Goal: Task Accomplishment & Management: Manage account settings

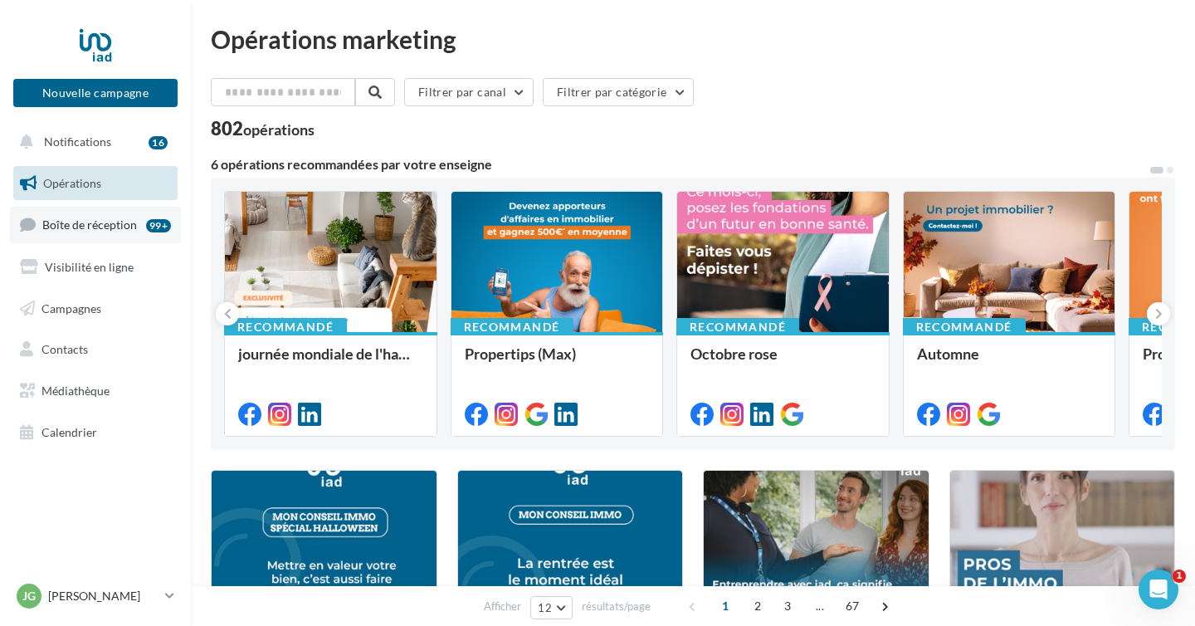
click at [114, 219] on span "Boîte de réception" at bounding box center [89, 224] width 95 height 14
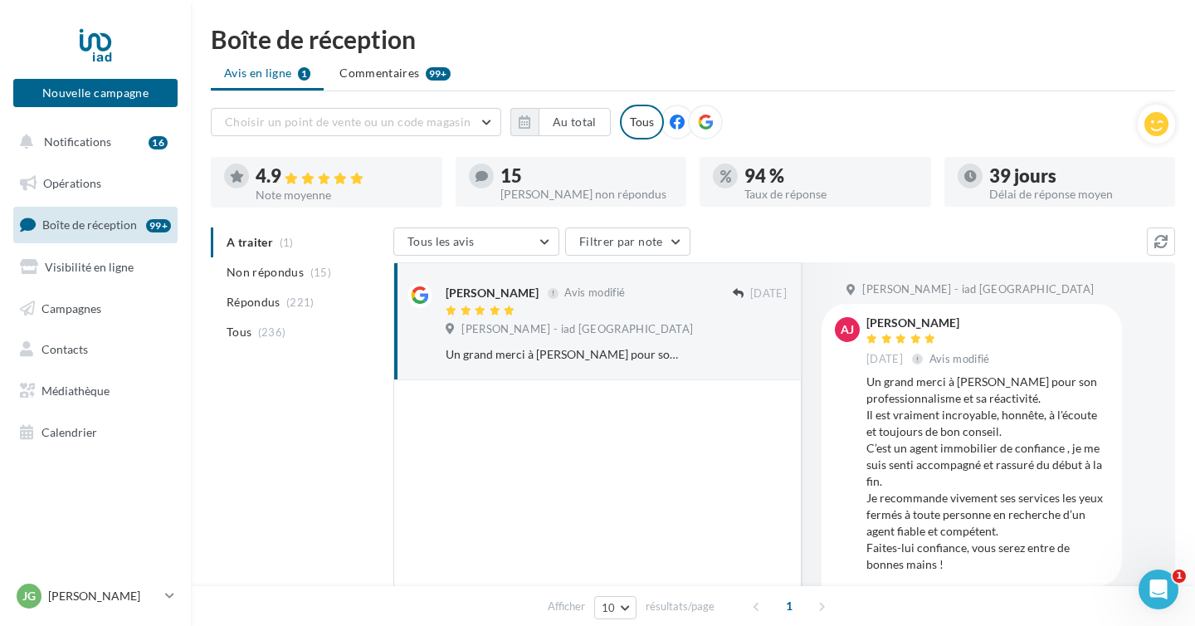
click at [291, 242] on ul "A traiter (1) Non répondus (15) Répondus (221) Tous (236)" at bounding box center [299, 287] width 176 height 120
click at [632, 130] on div "Tous" at bounding box center [642, 122] width 44 height 35
click at [96, 267] on span "Visibilité en ligne" at bounding box center [89, 267] width 89 height 14
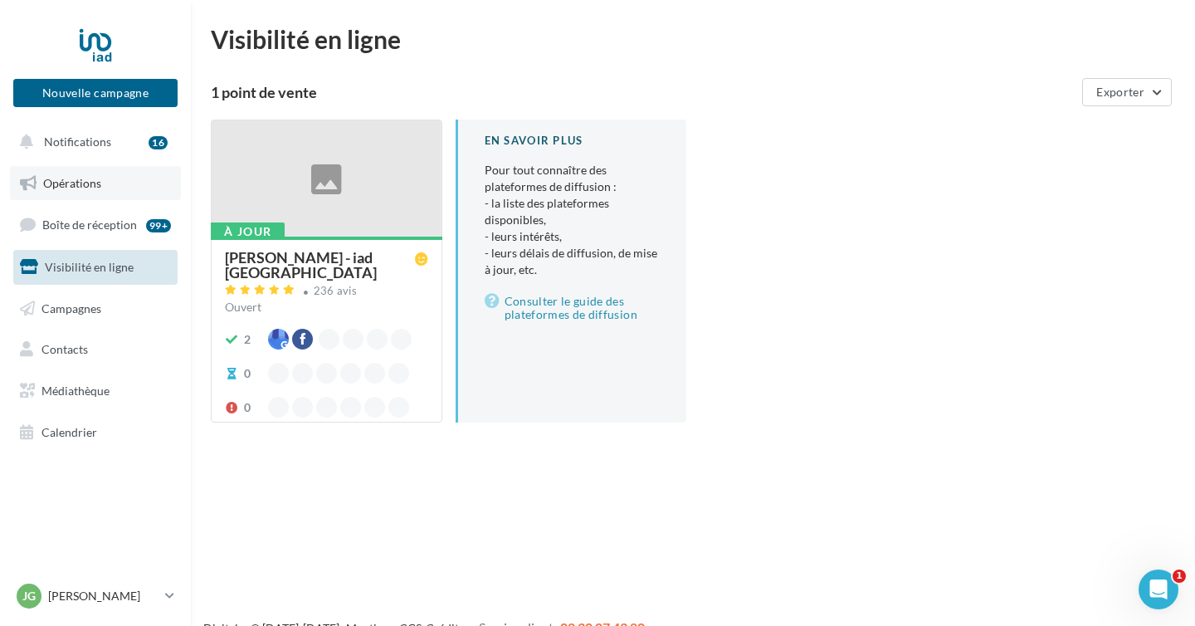
click at [79, 182] on span "Opérations" at bounding box center [72, 183] width 58 height 14
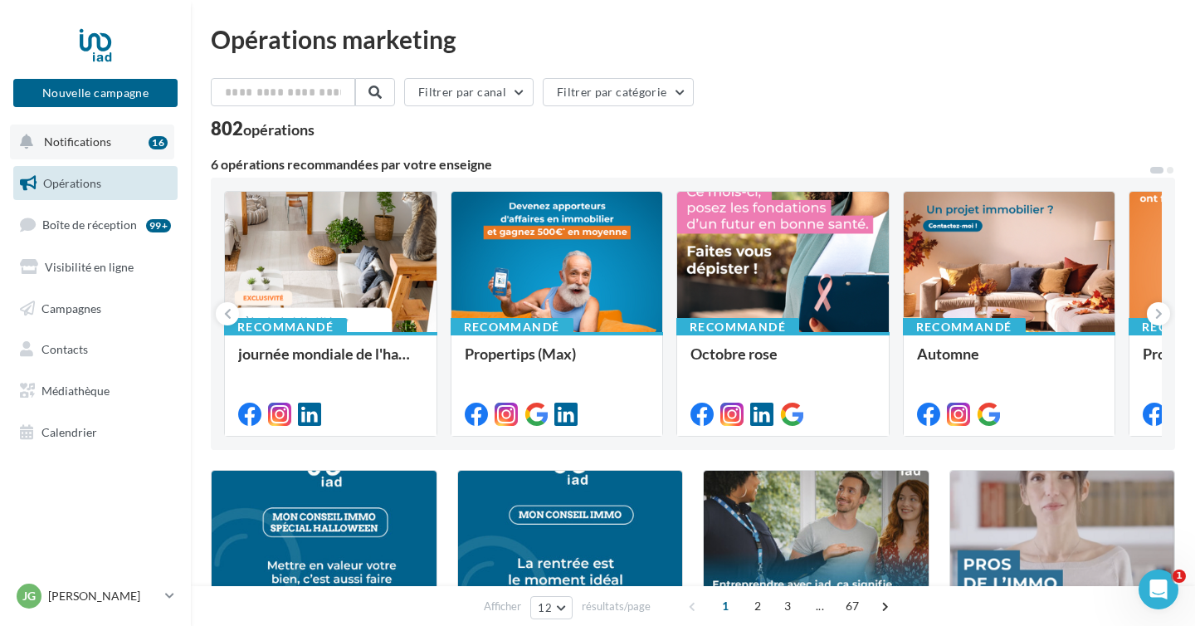
click at [76, 155] on button "Notifications 16" at bounding box center [92, 142] width 164 height 35
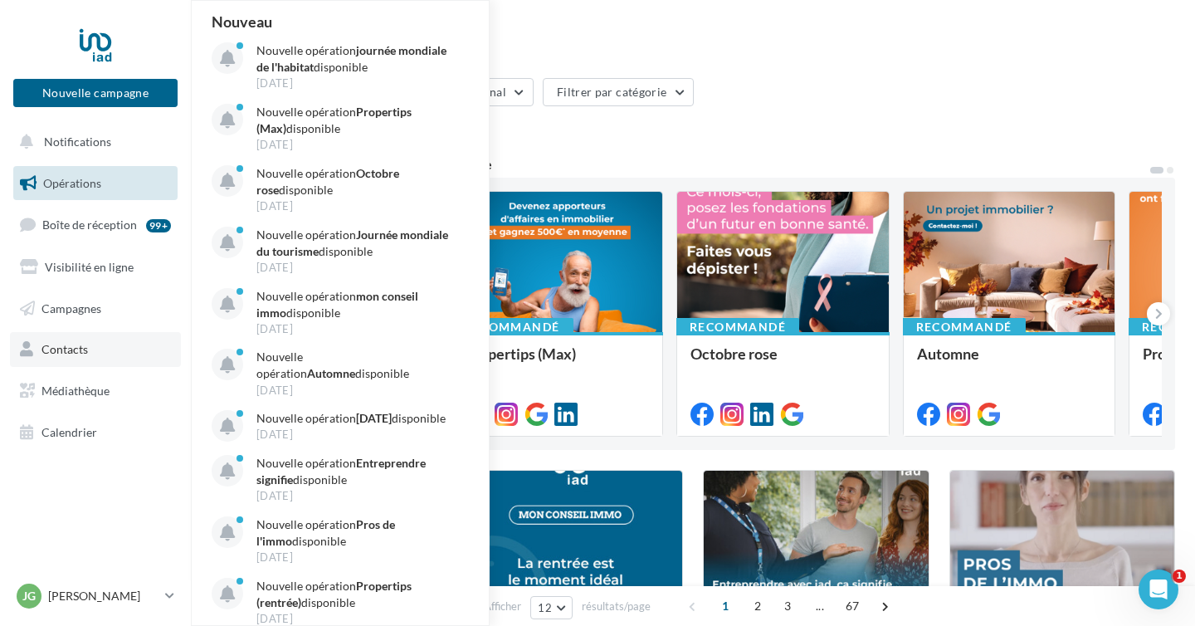
click at [75, 357] on link "Contacts" at bounding box center [95, 349] width 171 height 35
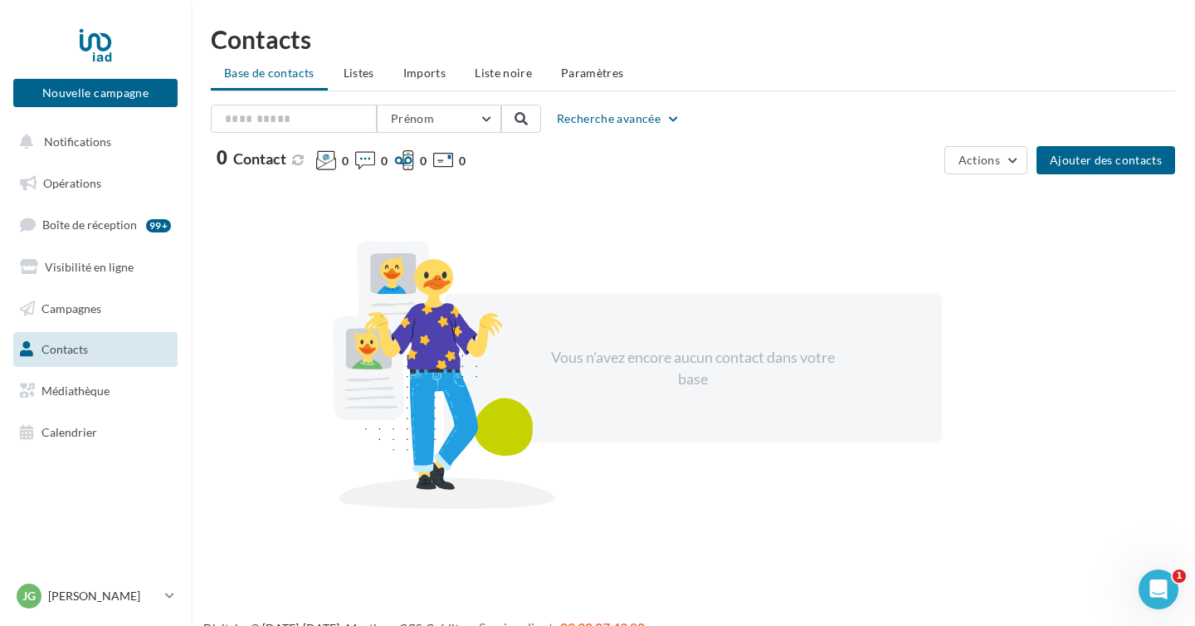
scroll to position [27, 0]
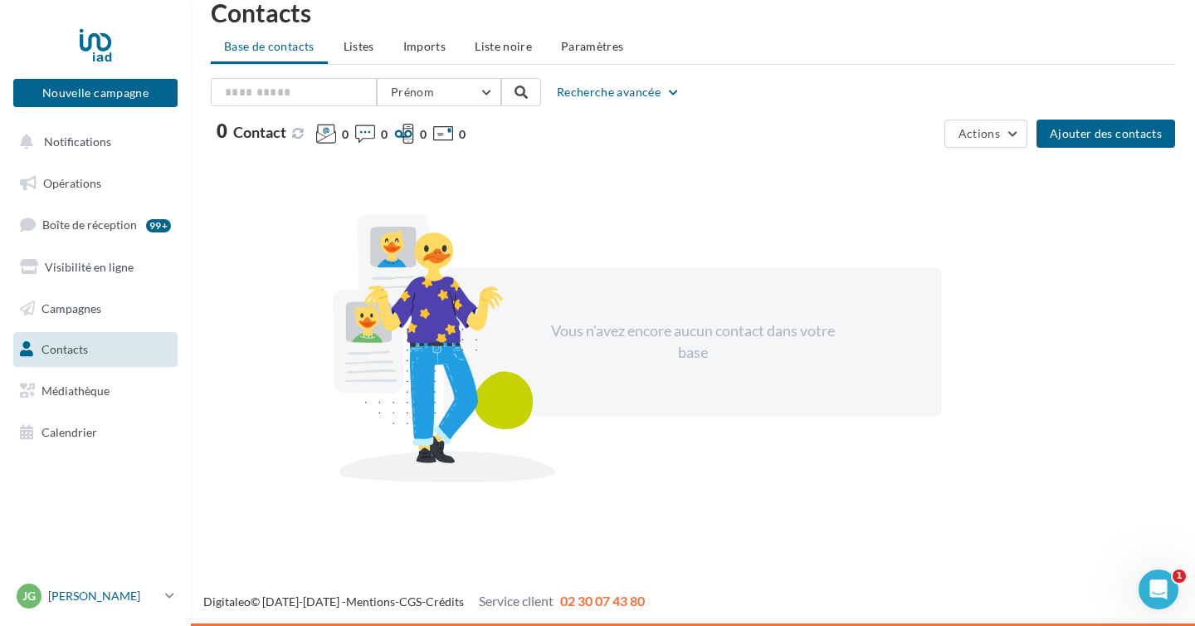
click at [63, 600] on p "[PERSON_NAME]" at bounding box center [103, 596] width 110 height 17
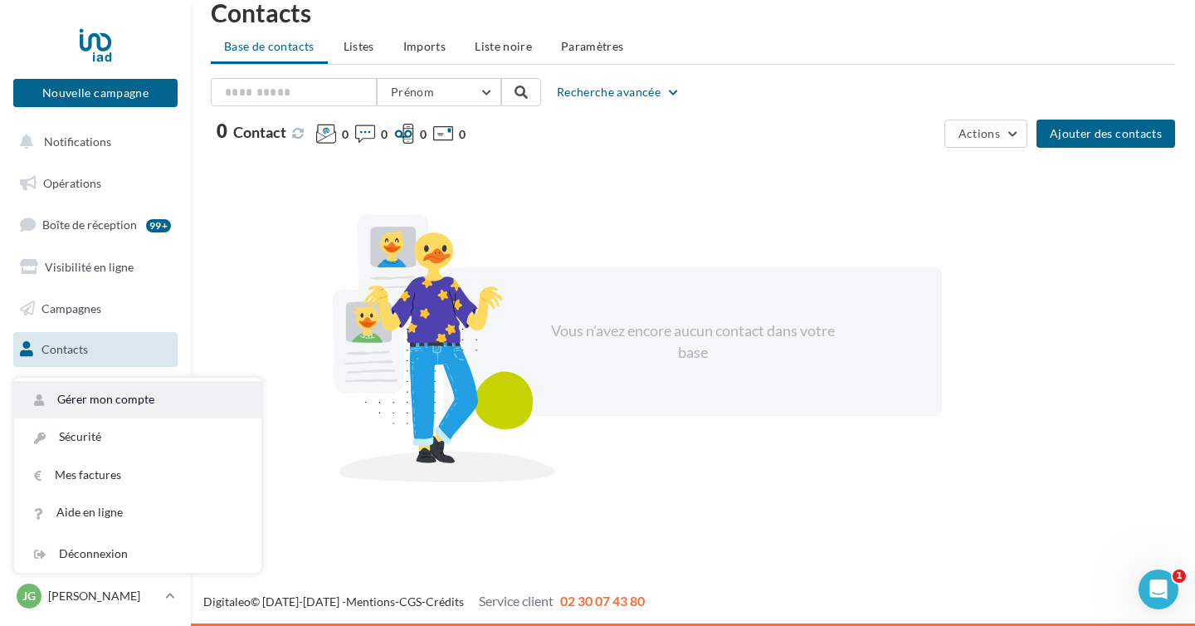
click at [108, 393] on link "Gérer mon compte" at bounding box center [137, 399] width 247 height 37
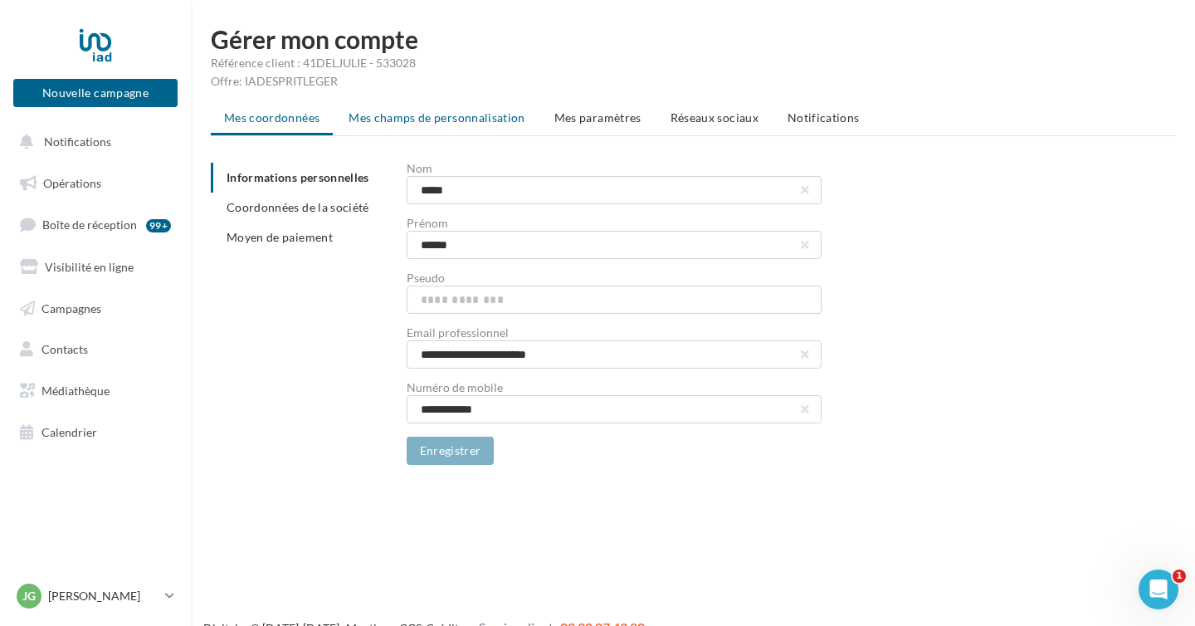
click at [443, 123] on span "Mes champs de personnalisation" at bounding box center [437, 117] width 177 height 14
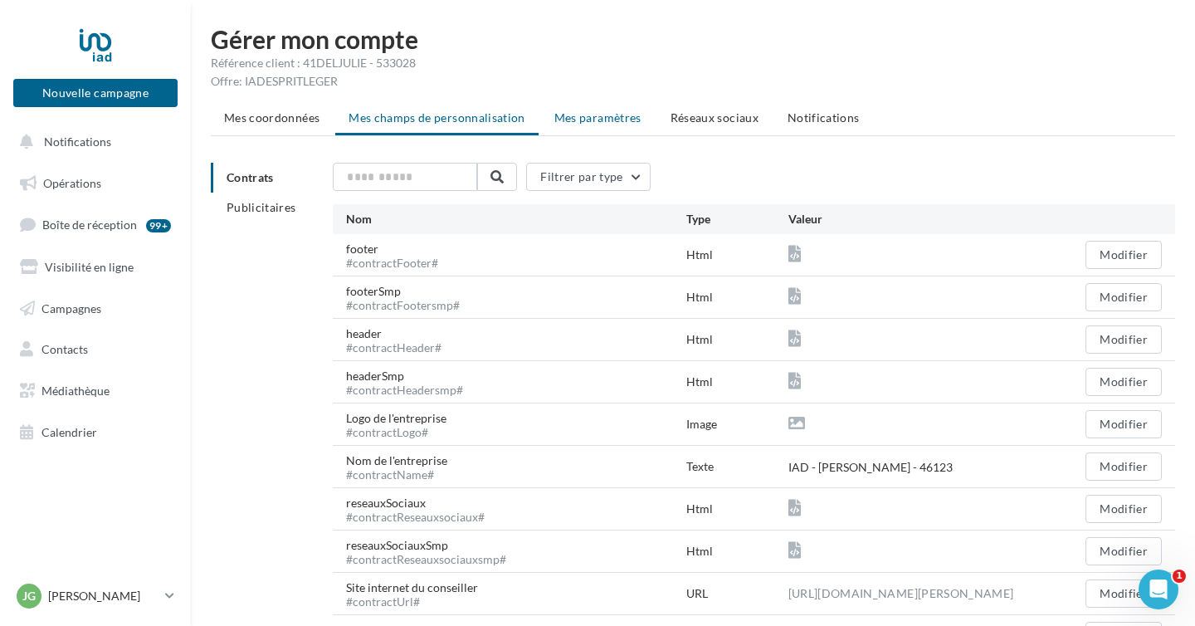
click at [576, 109] on li "Mes paramètres" at bounding box center [598, 118] width 114 height 30
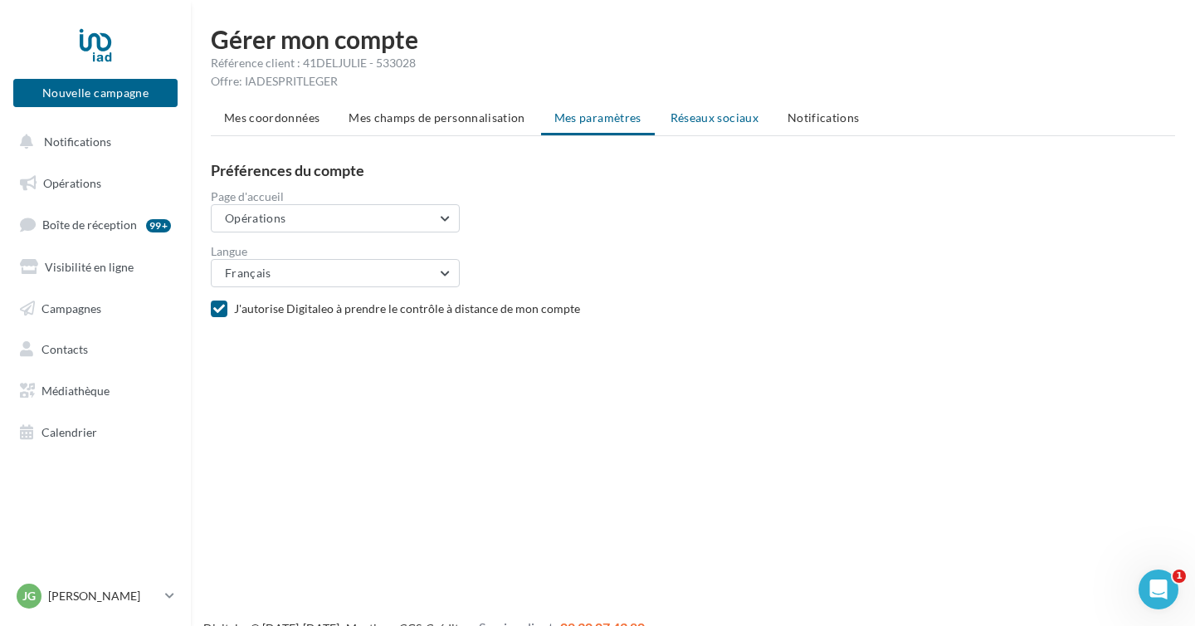
click at [689, 113] on span "Réseaux sociaux" at bounding box center [715, 117] width 88 height 14
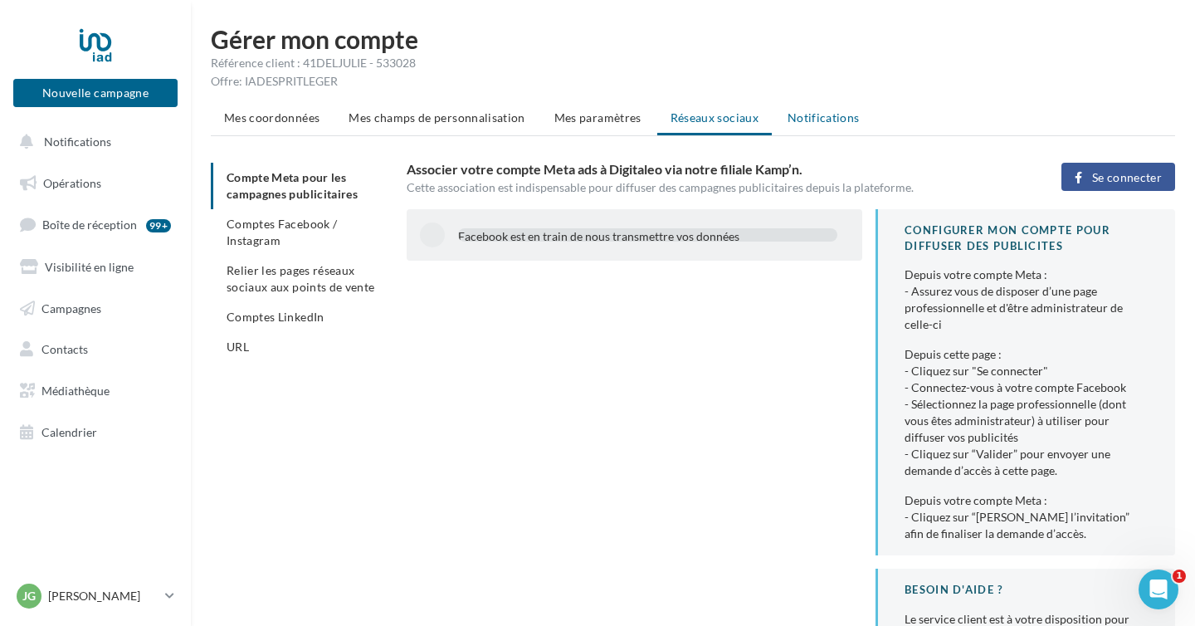
click at [829, 115] on span "Notifications" at bounding box center [824, 117] width 72 height 14
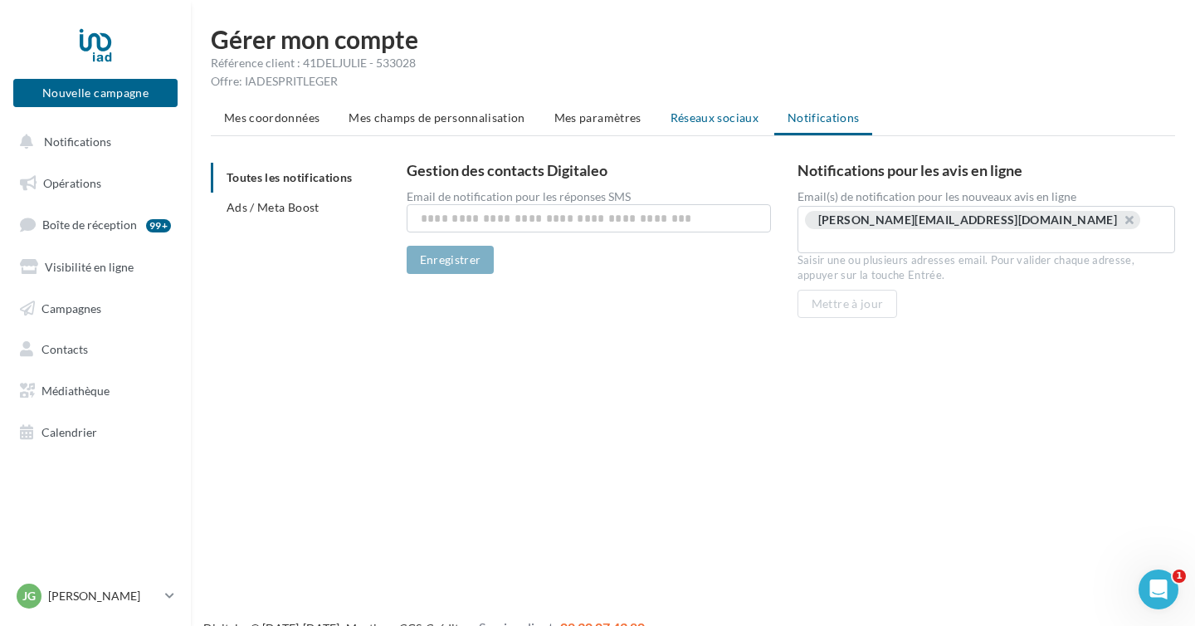
click at [713, 120] on span "Réseaux sociaux" at bounding box center [715, 117] width 88 height 14
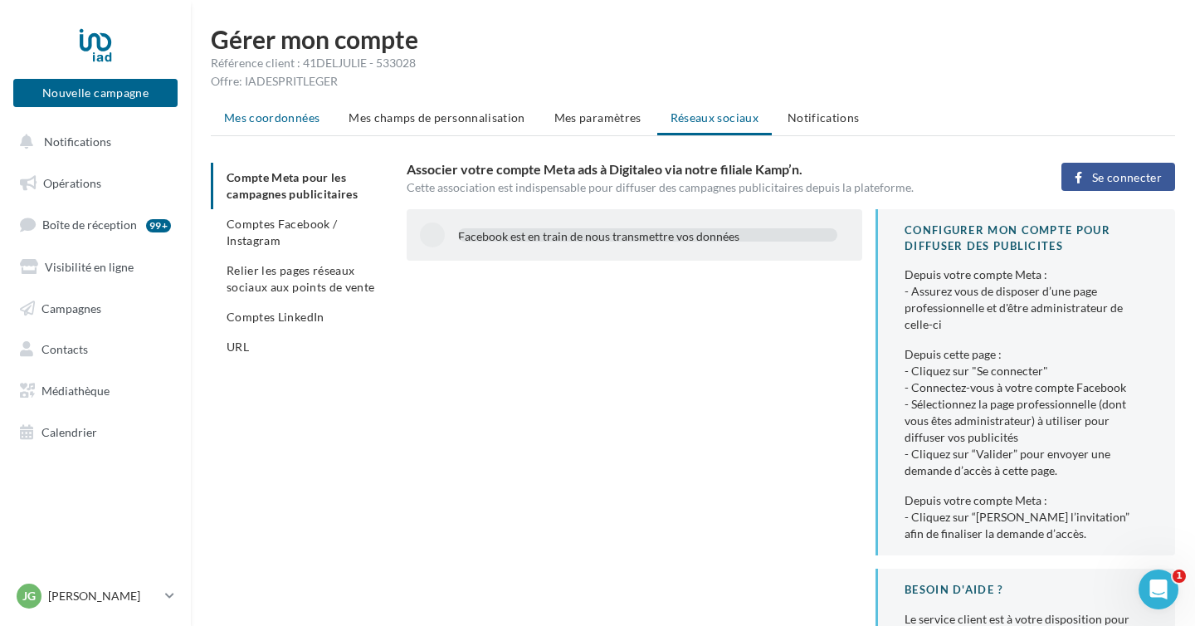
click at [287, 116] on span "Mes coordonnées" at bounding box center [271, 117] width 95 height 14
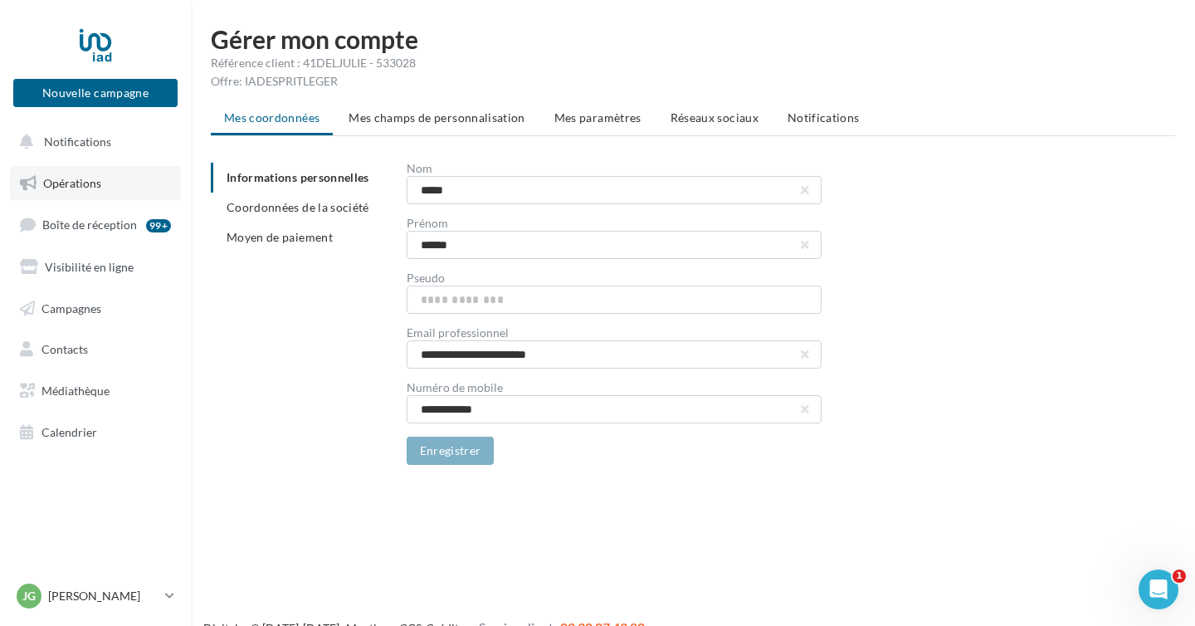
click at [75, 185] on span "Opérations" at bounding box center [72, 183] width 58 height 14
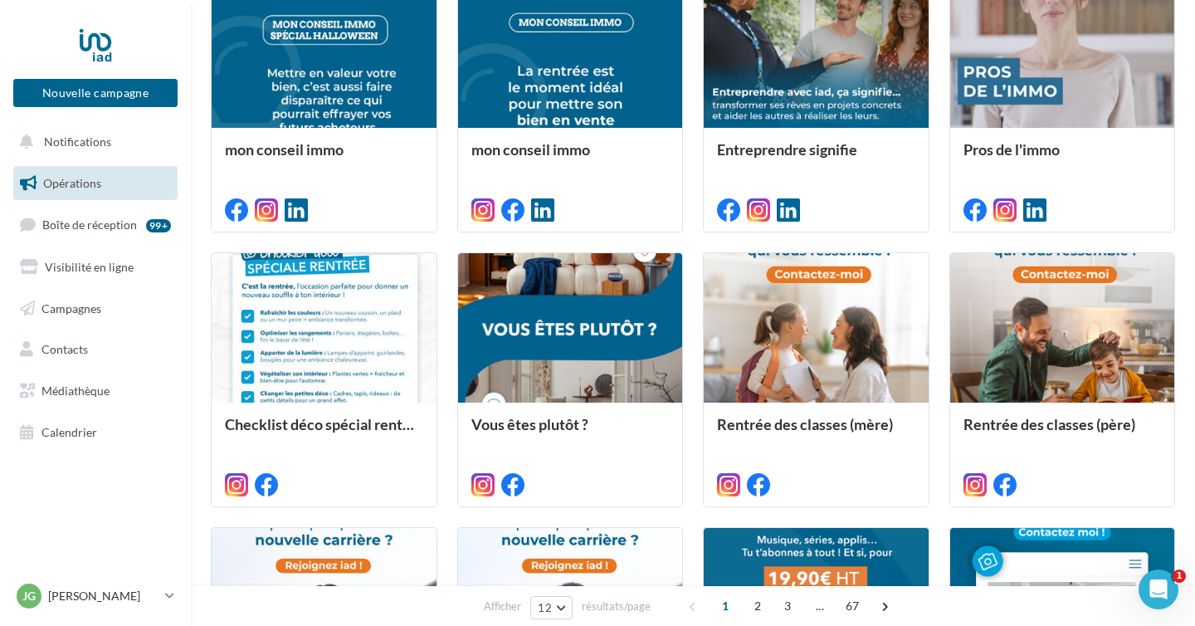
scroll to position [786, 0]
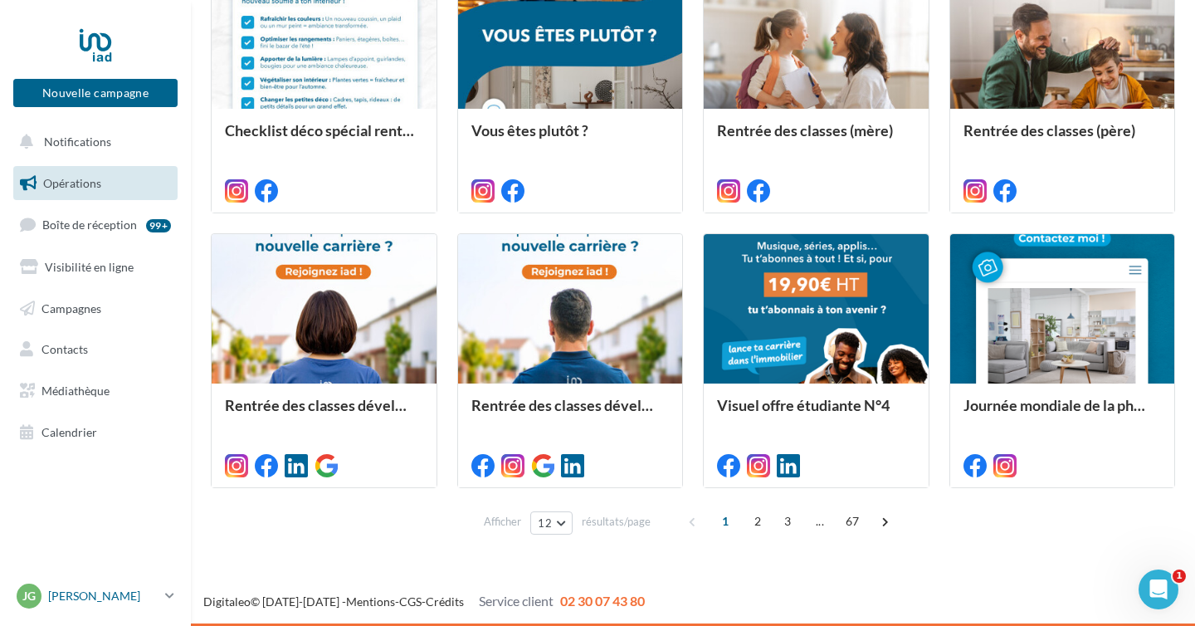
click at [72, 599] on p "[PERSON_NAME]" at bounding box center [103, 596] width 110 height 17
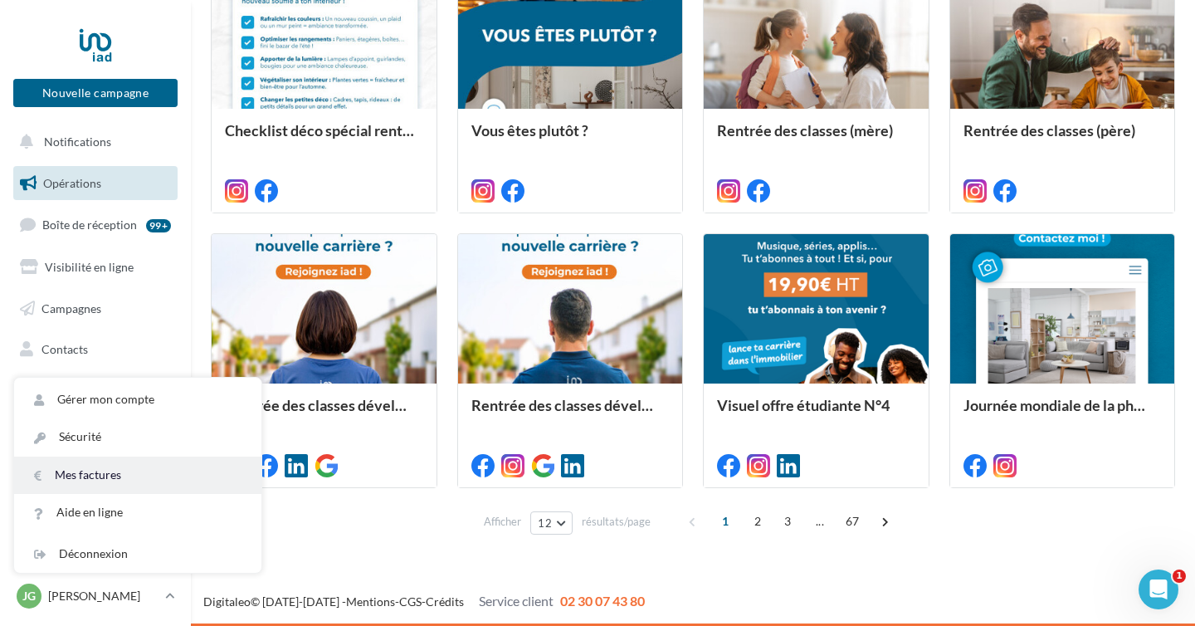
click at [90, 486] on link "Mes factures" at bounding box center [137, 475] width 247 height 37
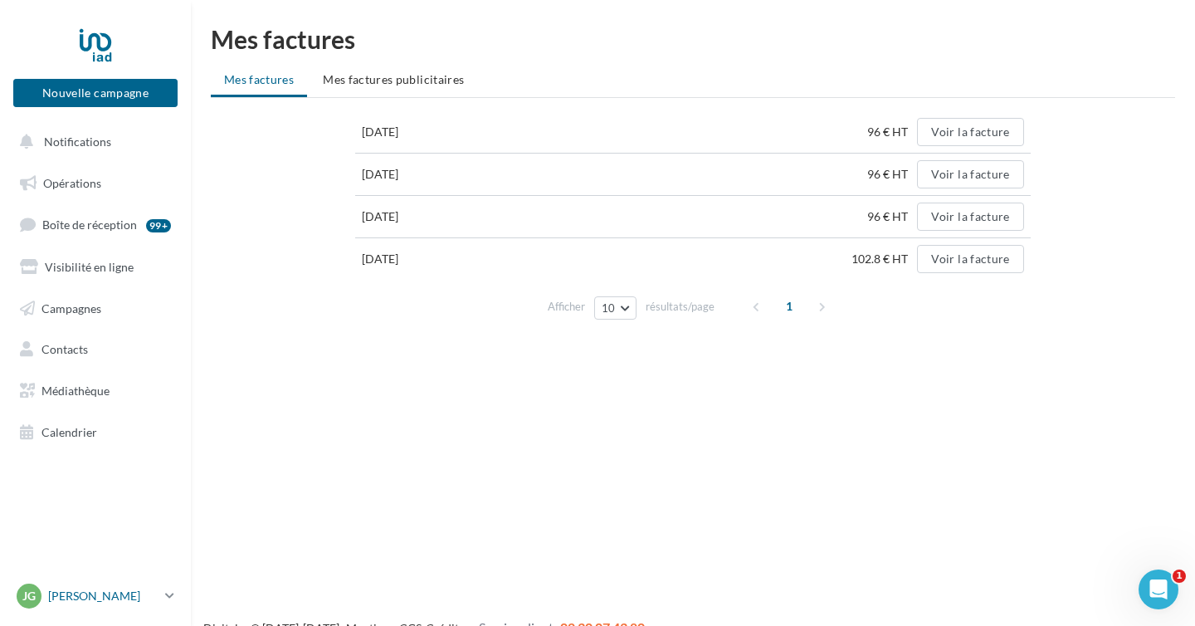
click at [91, 583] on link "[PERSON_NAME] GATTI [EMAIL_ADDRESS][PERSON_NAME][DOMAIN_NAME]" at bounding box center [95, 596] width 164 height 32
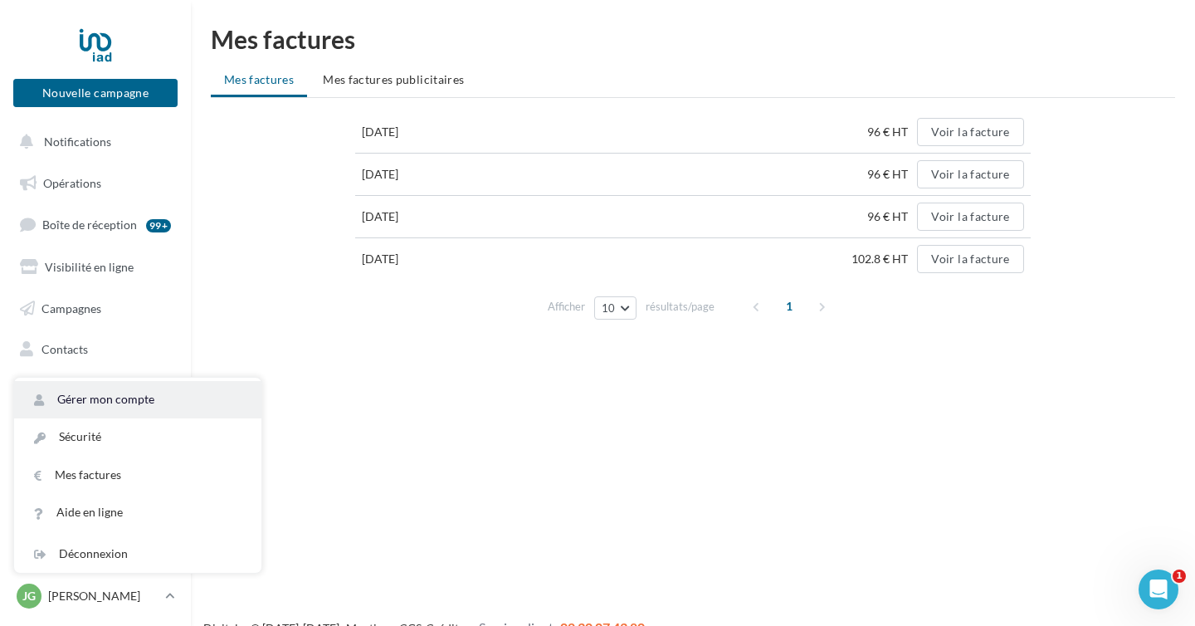
click at [107, 393] on link "Gérer mon compte" at bounding box center [137, 399] width 247 height 37
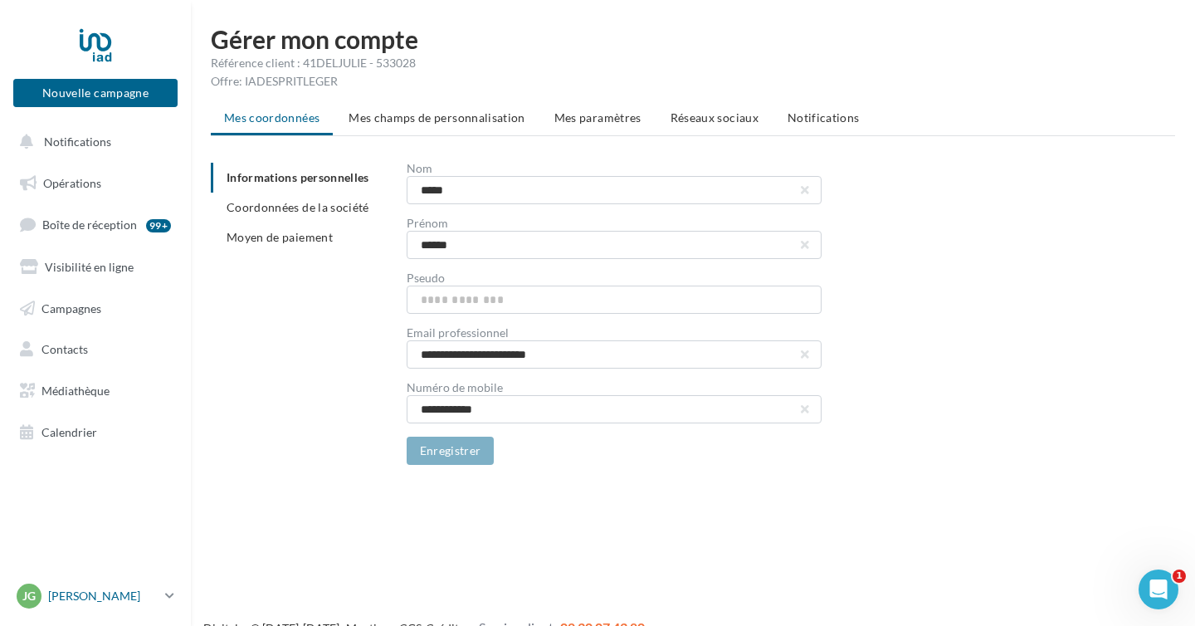
click at [100, 596] on p "[PERSON_NAME]" at bounding box center [103, 596] width 110 height 17
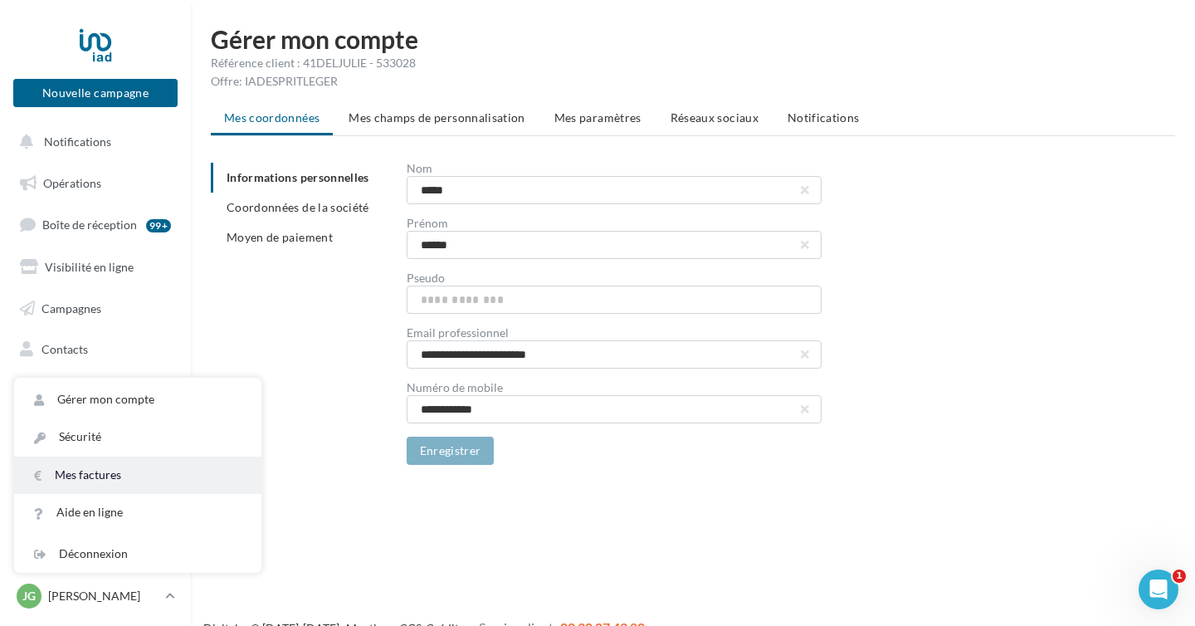
click at [111, 491] on link "Mes factures" at bounding box center [137, 475] width 247 height 37
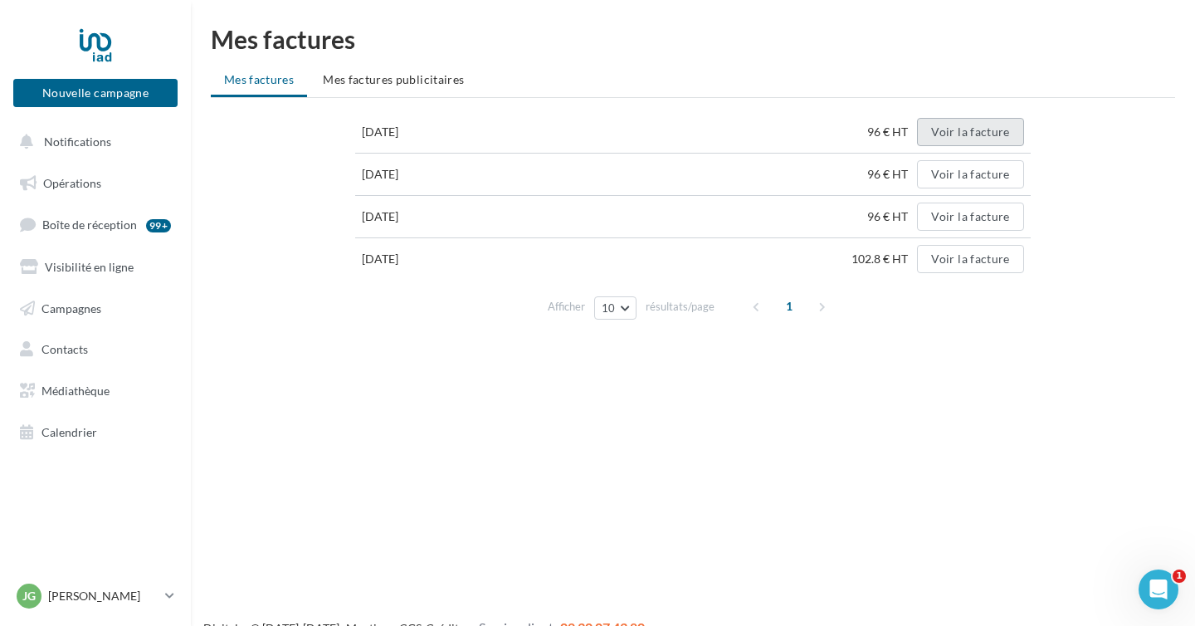
click at [968, 139] on button "Voir la facture" at bounding box center [970, 132] width 106 height 28
